Goal: Information Seeking & Learning: Learn about a topic

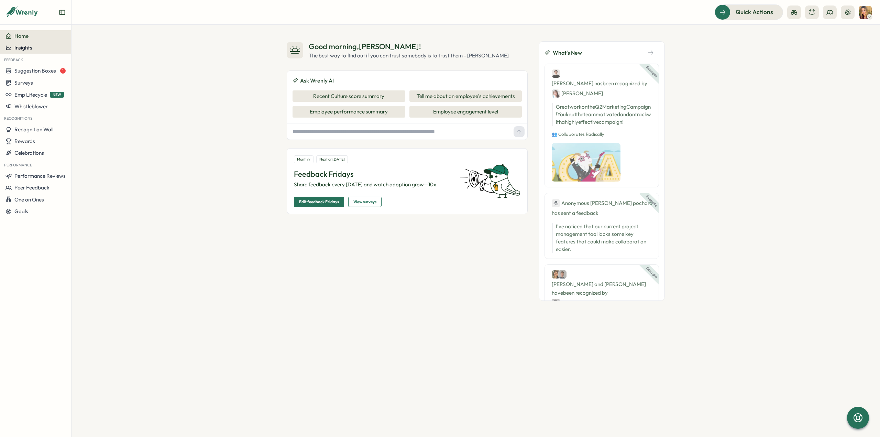
click at [26, 49] on span "Insights" at bounding box center [23, 47] width 18 height 7
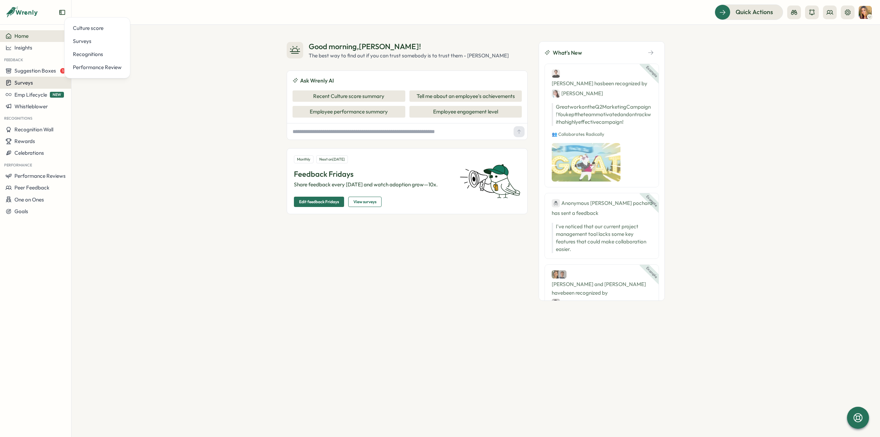
click at [32, 82] on div "Surveys" at bounding box center [36, 82] width 60 height 7
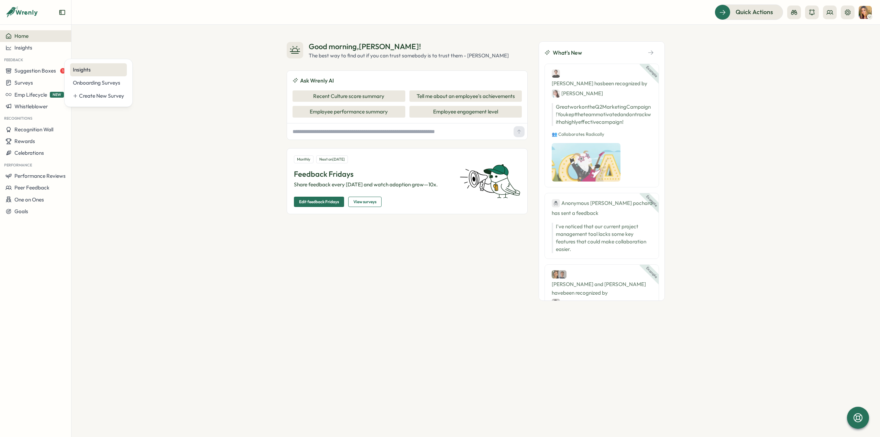
click at [96, 71] on div "Insights" at bounding box center [98, 70] width 51 height 8
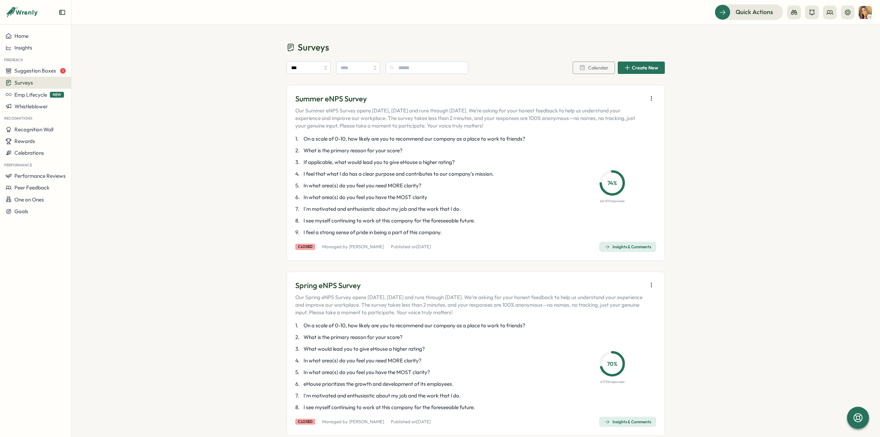
click at [646, 252] on div "Summer eNPS Survey Our Summer eNPS Survey opens [DATE], [DATE] and runs through…" at bounding box center [476, 173] width 378 height 176
click at [646, 249] on div "Insights & Comments" at bounding box center [627, 247] width 47 height 6
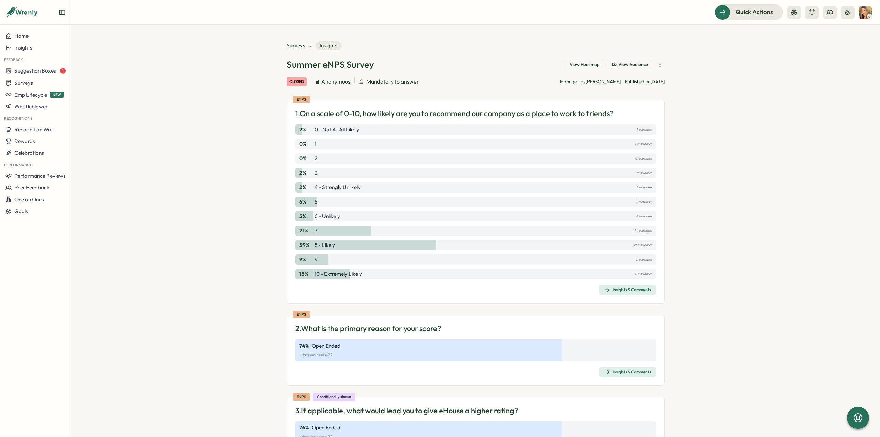
click at [631, 288] on div "Insights & Comments" at bounding box center [627, 290] width 47 height 6
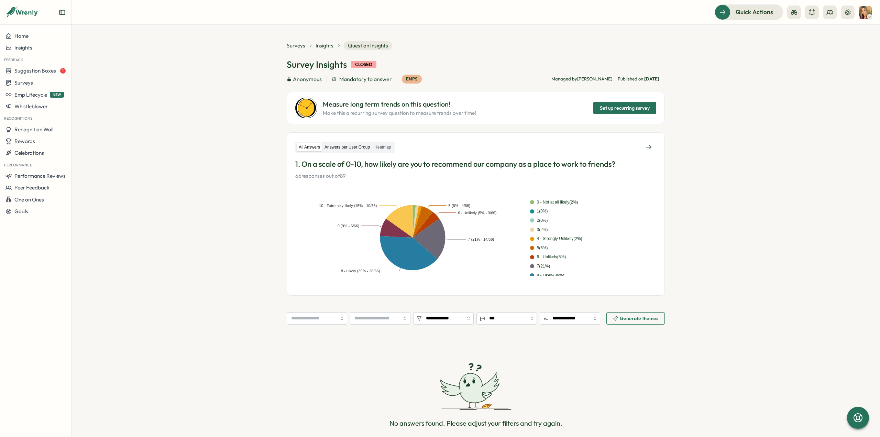
click at [339, 146] on label "Answers per User Group" at bounding box center [347, 147] width 50 height 9
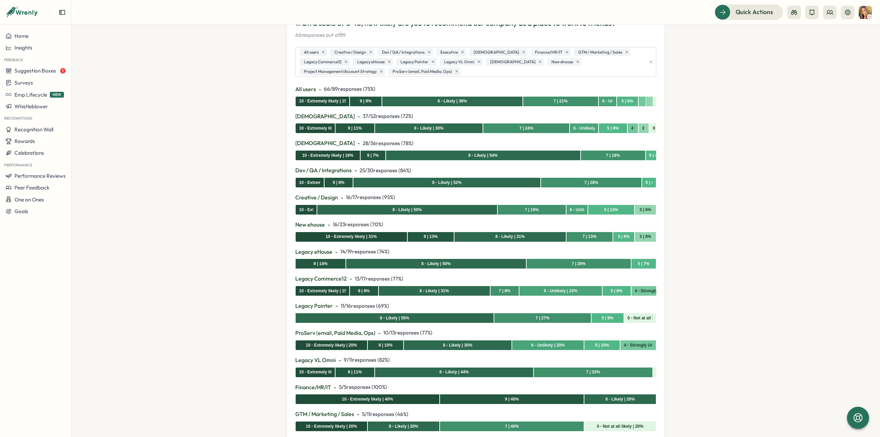
scroll to position [172, 0]
